Goal: Information Seeking & Learning: Learn about a topic

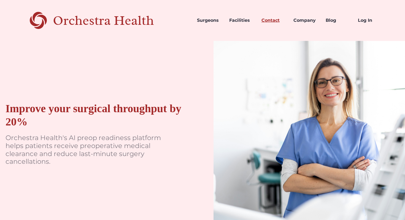
click at [279, 22] on link "Contact" at bounding box center [273, 20] width 32 height 19
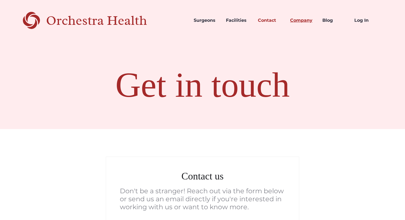
click at [305, 19] on link "Company" at bounding box center [302, 20] width 32 height 19
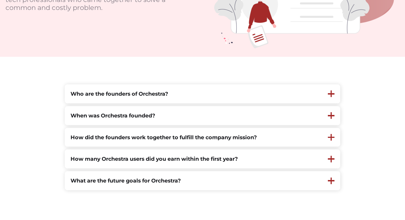
scroll to position [111, 0]
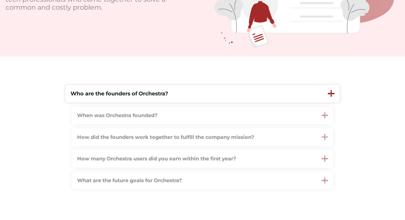
click at [212, 101] on div "Who are the founders of Orchestra?" at bounding box center [193, 93] width 257 height 18
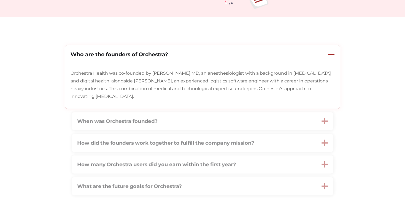
scroll to position [151, 0]
click at [239, 93] on p "Orchestra Health was co-founded by Stuart Solomon MD, an anesthesiologist with …" at bounding box center [202, 84] width 262 height 31
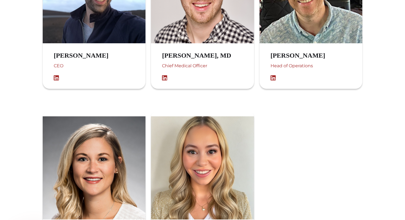
scroll to position [400, 0]
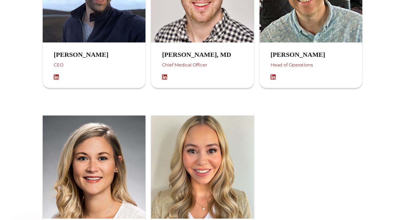
click at [272, 77] on img at bounding box center [274, 77] width 8 height 6
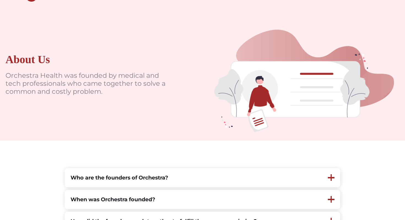
scroll to position [0, 0]
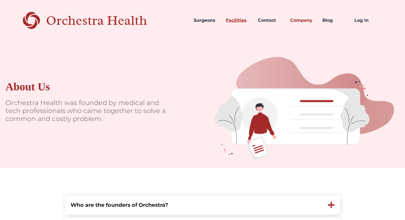
click at [240, 19] on link "Facilities" at bounding box center [237, 20] width 32 height 19
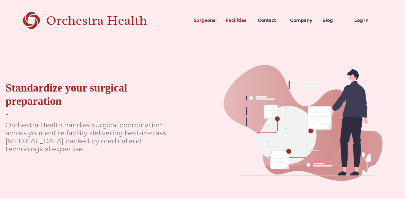
click at [202, 18] on link "Surgeons" at bounding box center [205, 20] width 32 height 19
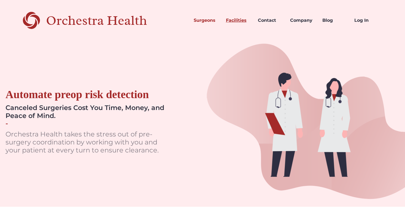
click at [227, 23] on link "Facilities" at bounding box center [237, 20] width 32 height 19
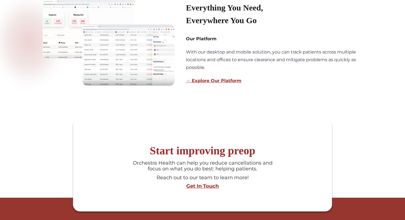
scroll to position [397, 0]
click at [149, 69] on img at bounding box center [109, 41] width 132 height 89
click at [204, 84] on div "Everything You Need, Everywhere You Go Our Platform With our desktop and mobile…" at bounding box center [274, 41] width 176 height 89
click at [204, 82] on link "→ Explore Our Platform" at bounding box center [213, 80] width 55 height 5
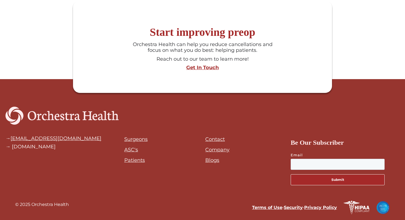
click at [137, 163] on li "Patients" at bounding box center [135, 160] width 23 height 8
click at [132, 161] on link "Patients" at bounding box center [134, 160] width 21 height 6
